Goal: Information Seeking & Learning: Learn about a topic

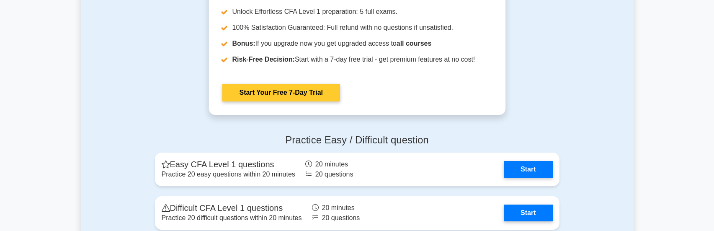
scroll to position [1089, 0]
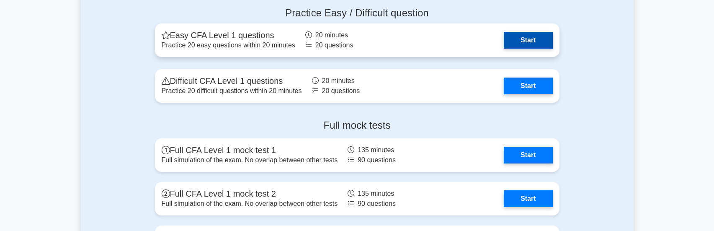
click at [524, 42] on link "Start" at bounding box center [528, 40] width 49 height 17
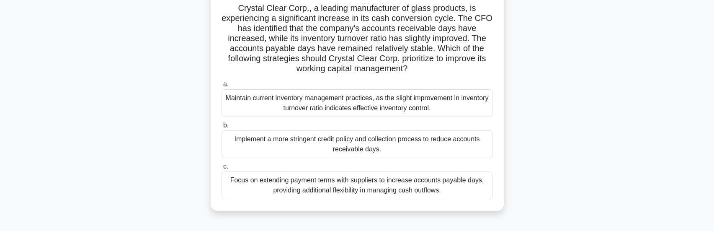
scroll to position [42, 0]
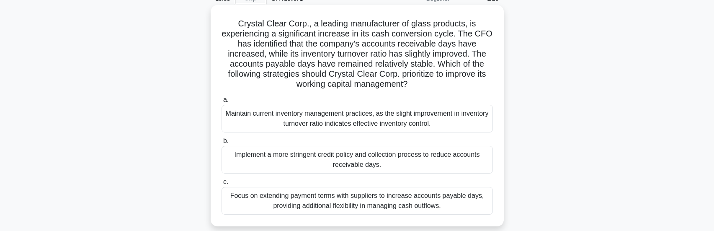
click at [316, 129] on div "Maintain current inventory management practices, as the slight improvement in i…" at bounding box center [357, 119] width 271 height 28
click at [222, 103] on input "a. Maintain current inventory management practices, as the slight improvement i…" at bounding box center [222, 99] width 0 height 5
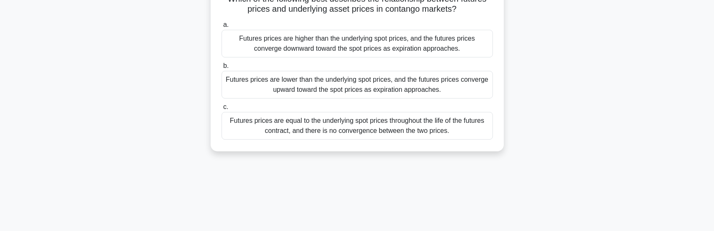
scroll to position [84, 0]
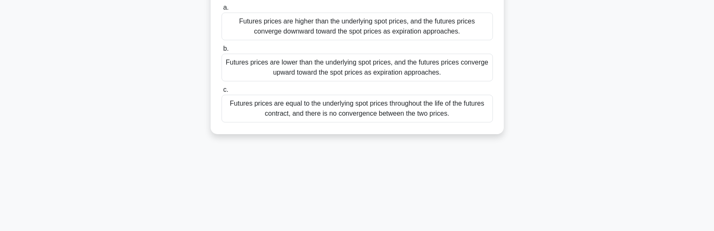
click at [380, 115] on div "Futures prices are equal to the underlying spot prices throughout the life of t…" at bounding box center [357, 109] width 271 height 28
click at [222, 93] on input "c. Futures prices are equal to the underlying spot prices throughout the life o…" at bounding box center [222, 89] width 0 height 5
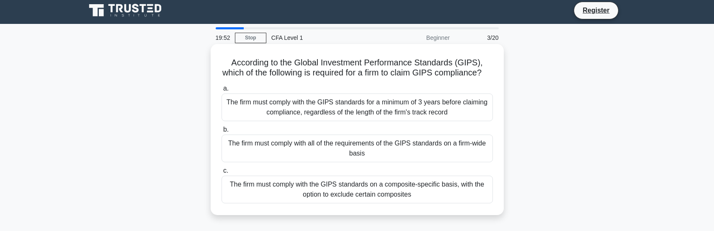
scroll to position [0, 0]
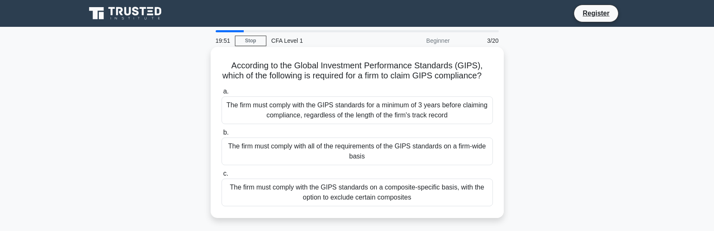
click at [369, 124] on div "The firm must comply with the GIPS standards for a minimum of 3 years before cl…" at bounding box center [357, 110] width 271 height 28
click at [222, 94] on input "a. The firm must comply with the GIPS standards for a minimum of 3 years before…" at bounding box center [222, 91] width 0 height 5
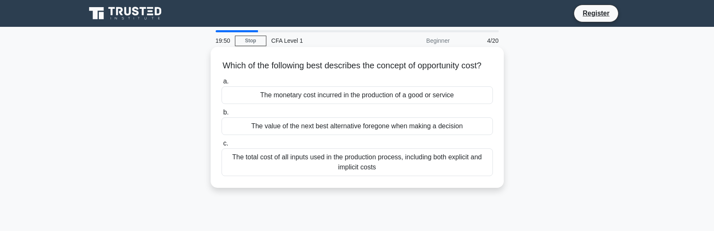
click at [374, 133] on div "The value of the next best alternative foregone when making a decision" at bounding box center [357, 126] width 271 height 18
click at [222, 115] on input "b. The value of the next best alternative foregone when making a decision" at bounding box center [222, 112] width 0 height 5
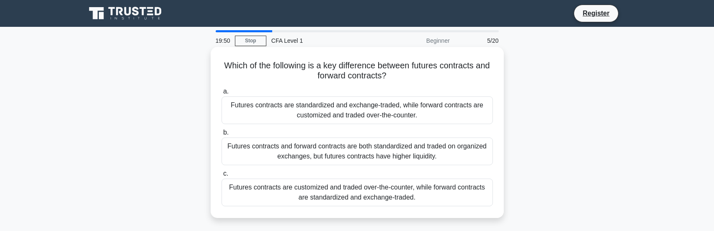
click at [393, 104] on div "Futures contracts are standardized and exchange-traded, while forward contracts…" at bounding box center [357, 110] width 271 height 28
click at [222, 94] on input "a. Futures contracts are standardized and exchange-traded, while forward contra…" at bounding box center [222, 91] width 0 height 5
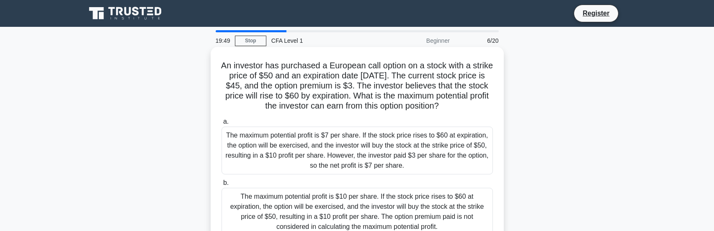
click at [381, 142] on div "The maximum potential profit is $7 per share. If the stock price rises to $60 a…" at bounding box center [357, 150] width 271 height 48
click at [222, 124] on input "a. The maximum potential profit is $7 per share. If the stock price rises to $6…" at bounding box center [222, 121] width 0 height 5
